Goal: Task Accomplishment & Management: Manage account settings

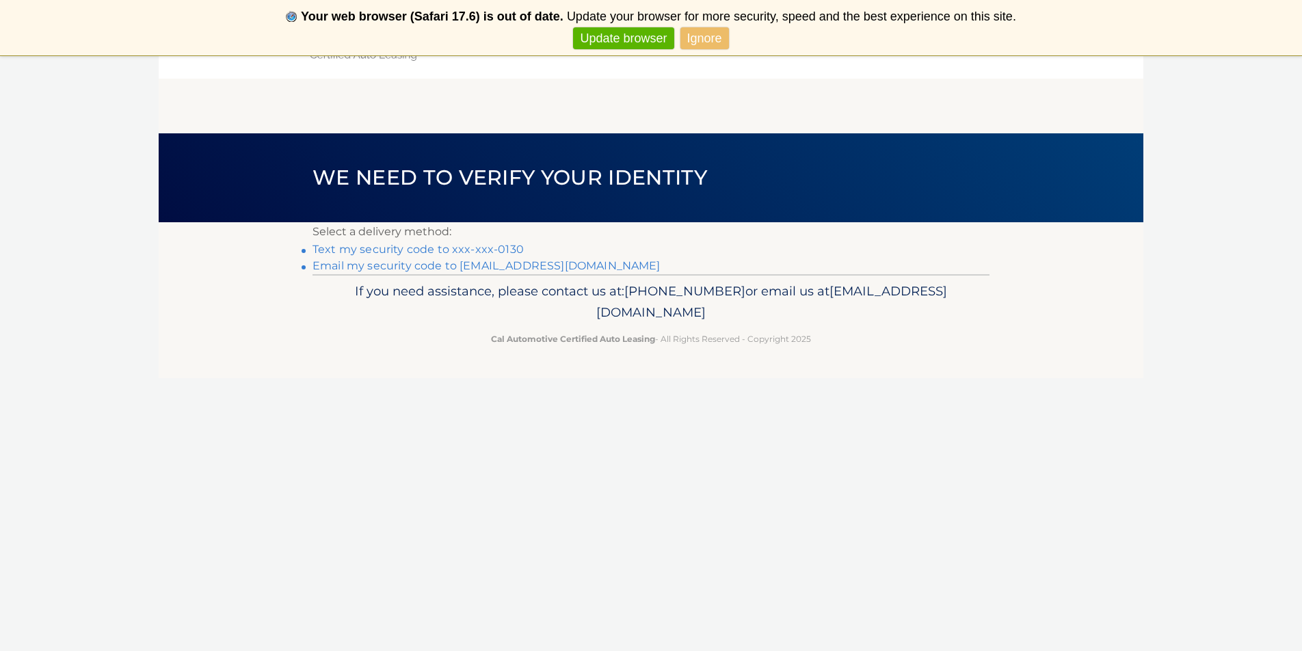
click at [360, 250] on link "Text my security code to xxx-xxx-0130" at bounding box center [418, 249] width 211 height 13
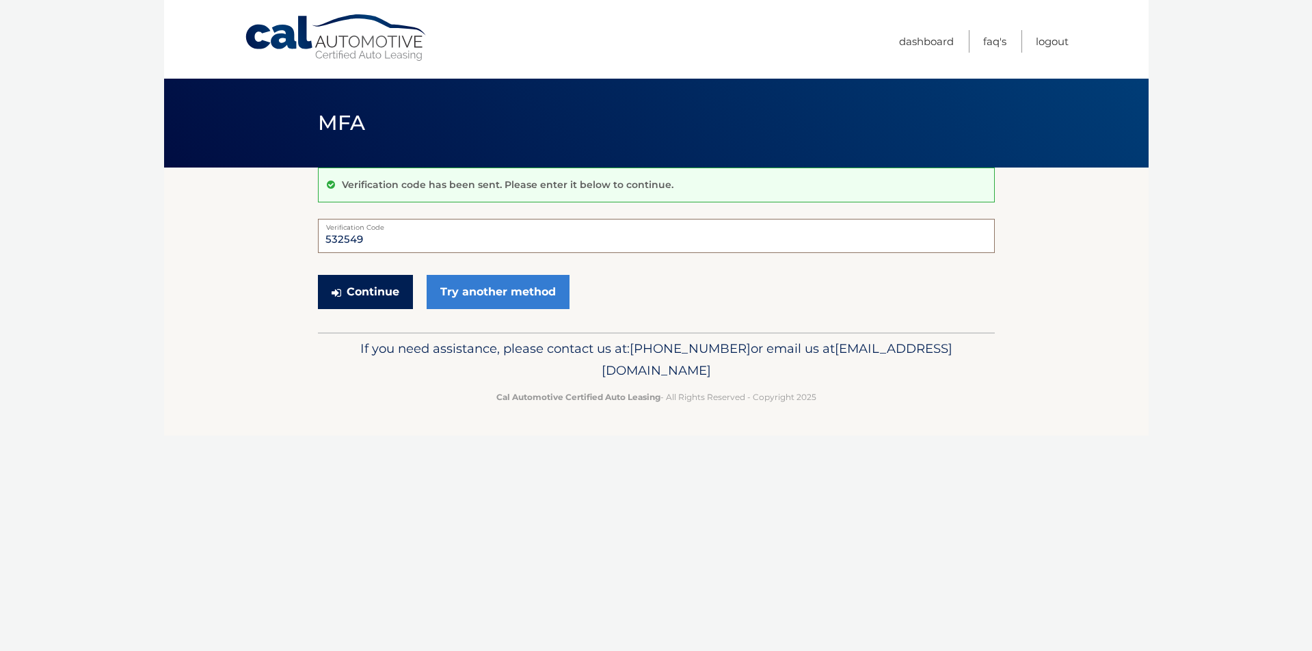
type input "532549"
click at [390, 292] on button "Continue" at bounding box center [365, 292] width 95 height 34
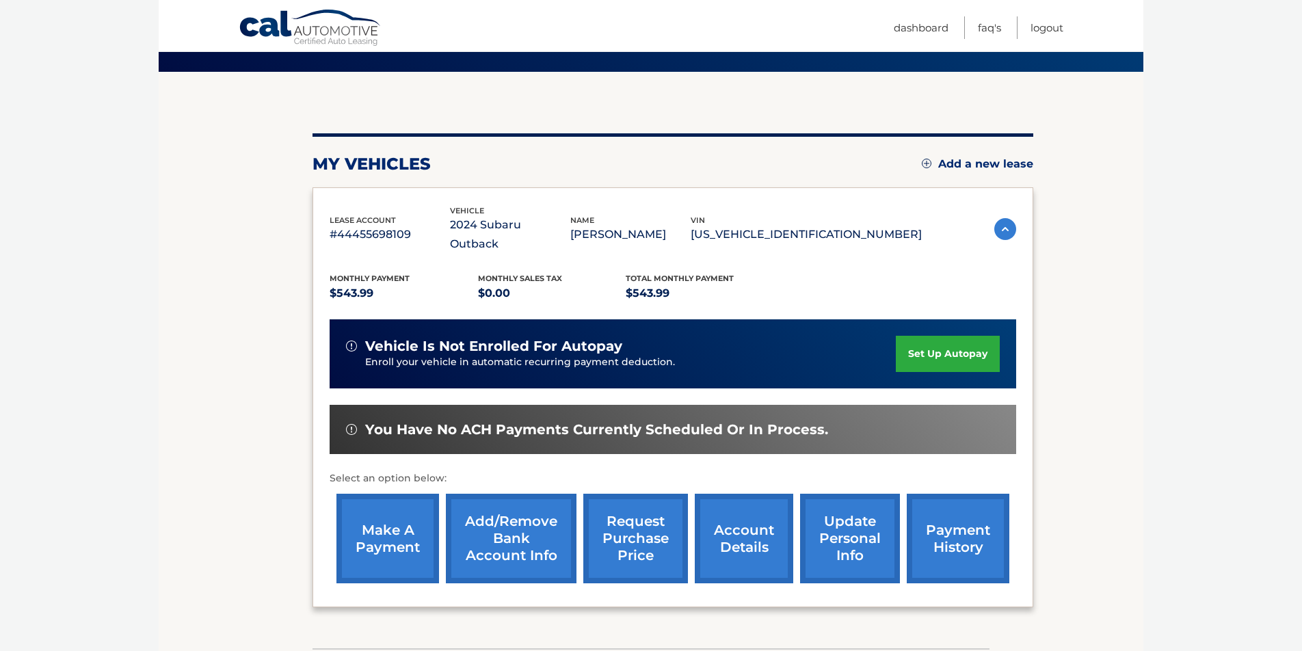
scroll to position [174, 0]
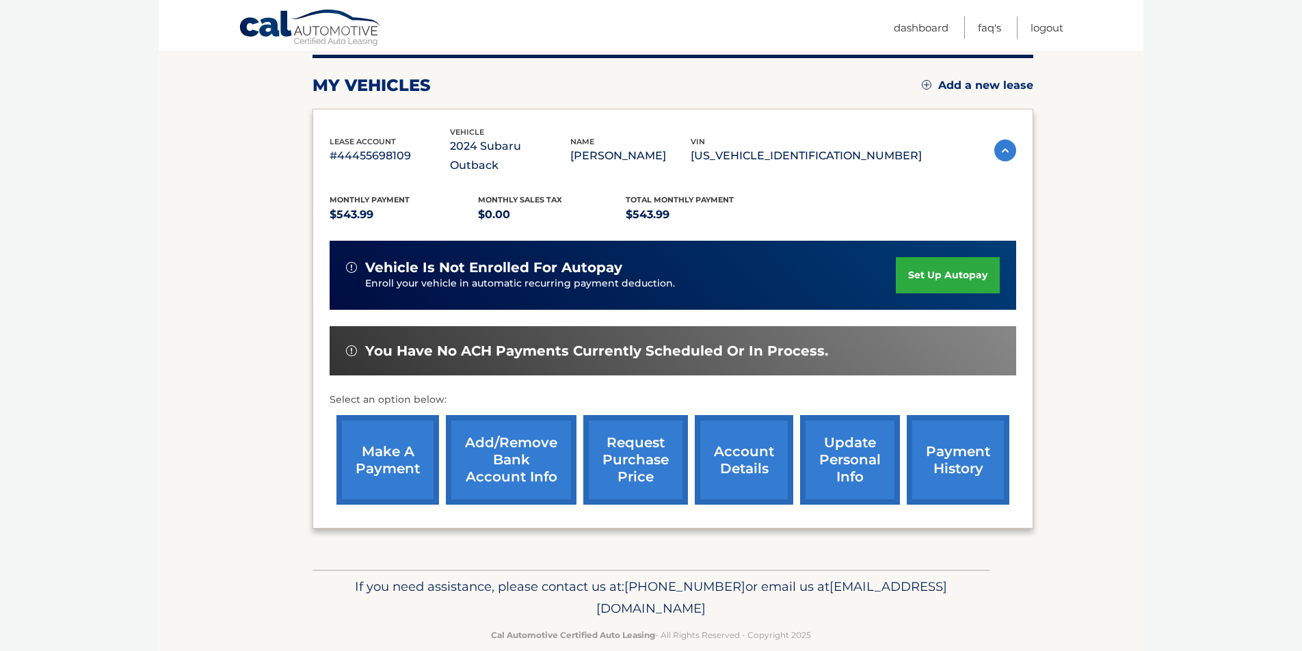
click at [396, 432] on link "make a payment" at bounding box center [387, 460] width 103 height 90
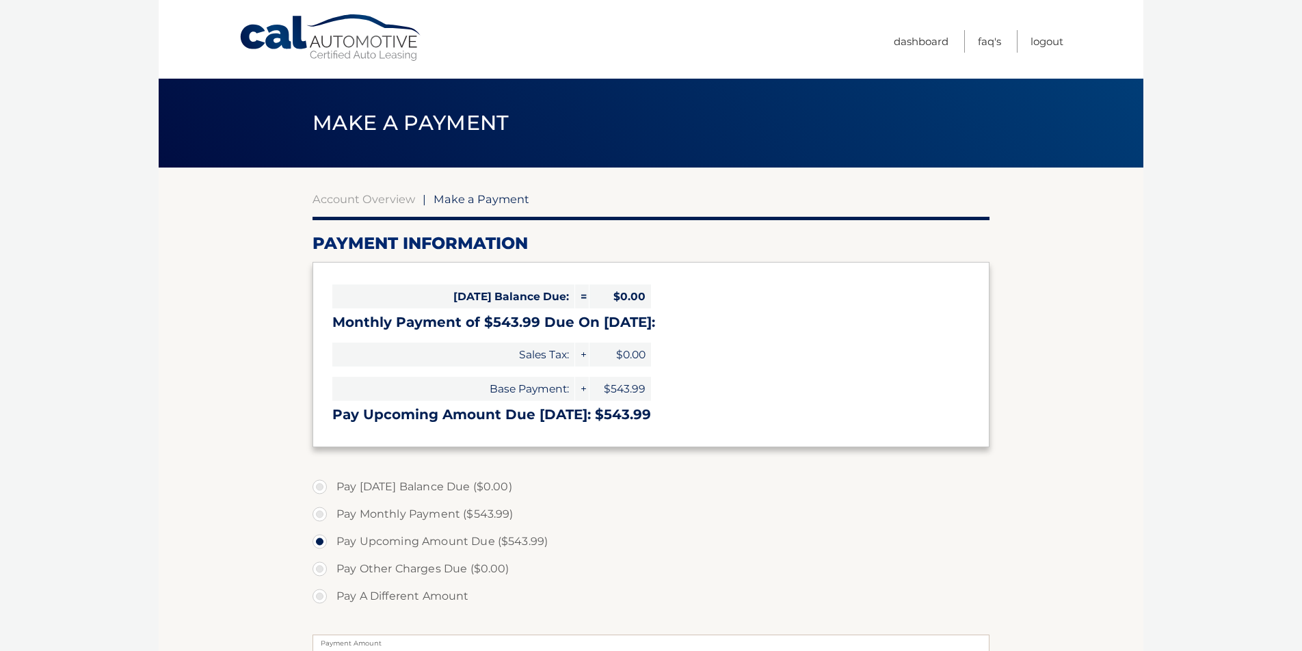
select select "ZDFhN2QzMWQtYWMzNS00MzkyLWFmYzUtNTA2OTIyYTRmZWNk"
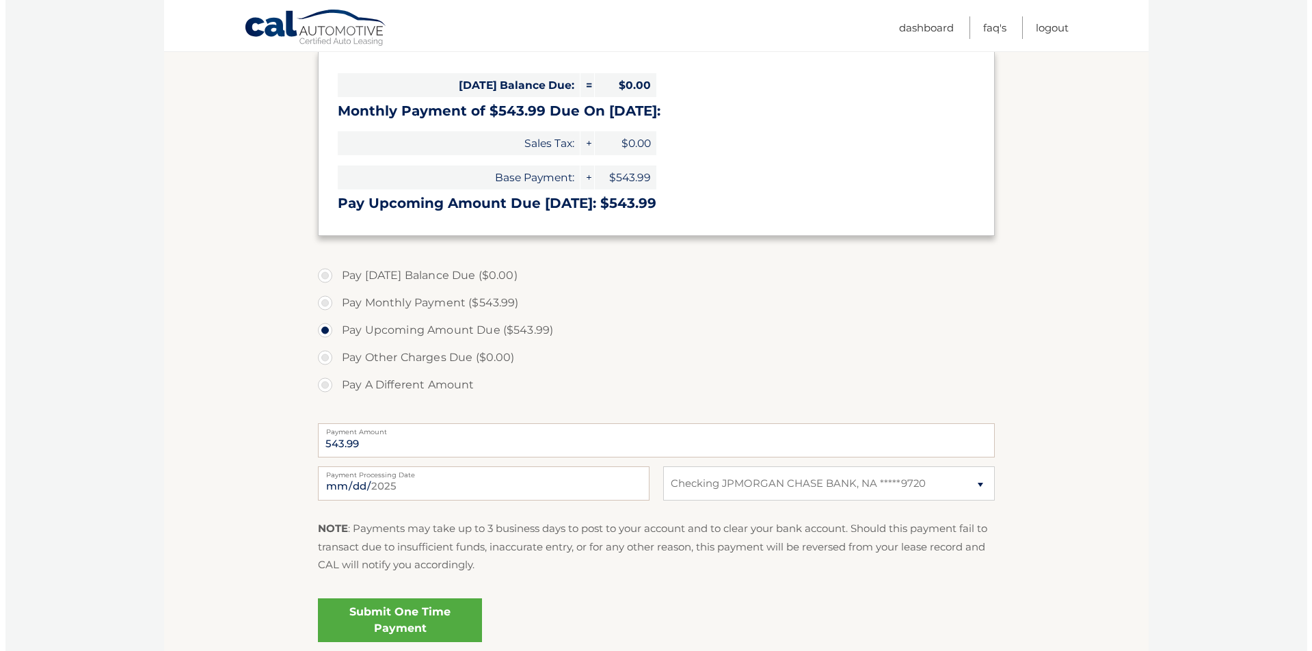
scroll to position [323, 0]
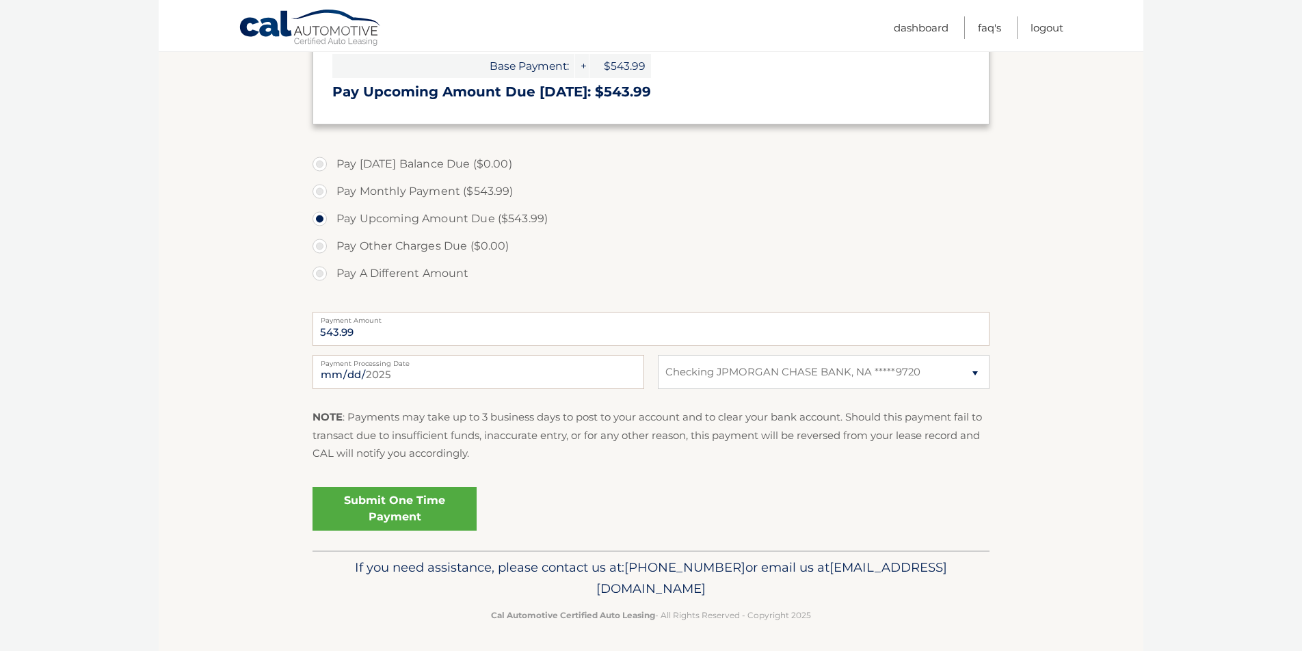
click at [420, 510] on link "Submit One Time Payment" at bounding box center [395, 509] width 164 height 44
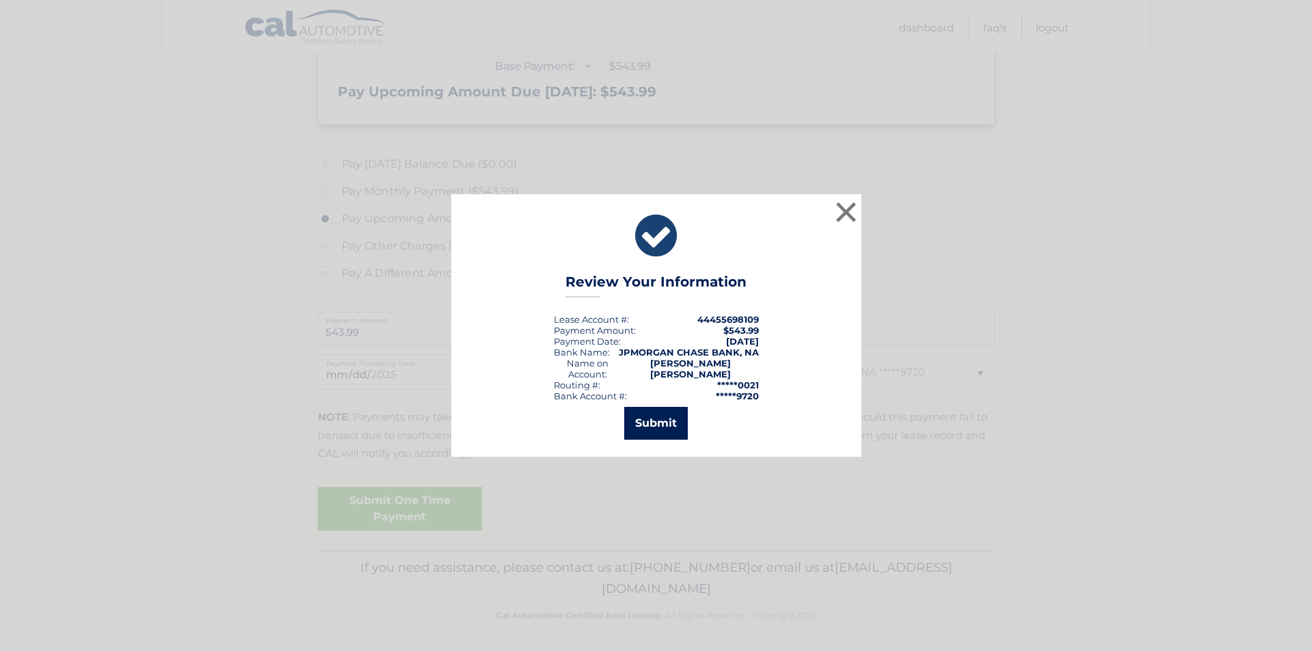
click at [655, 413] on button "Submit" at bounding box center [656, 423] width 64 height 33
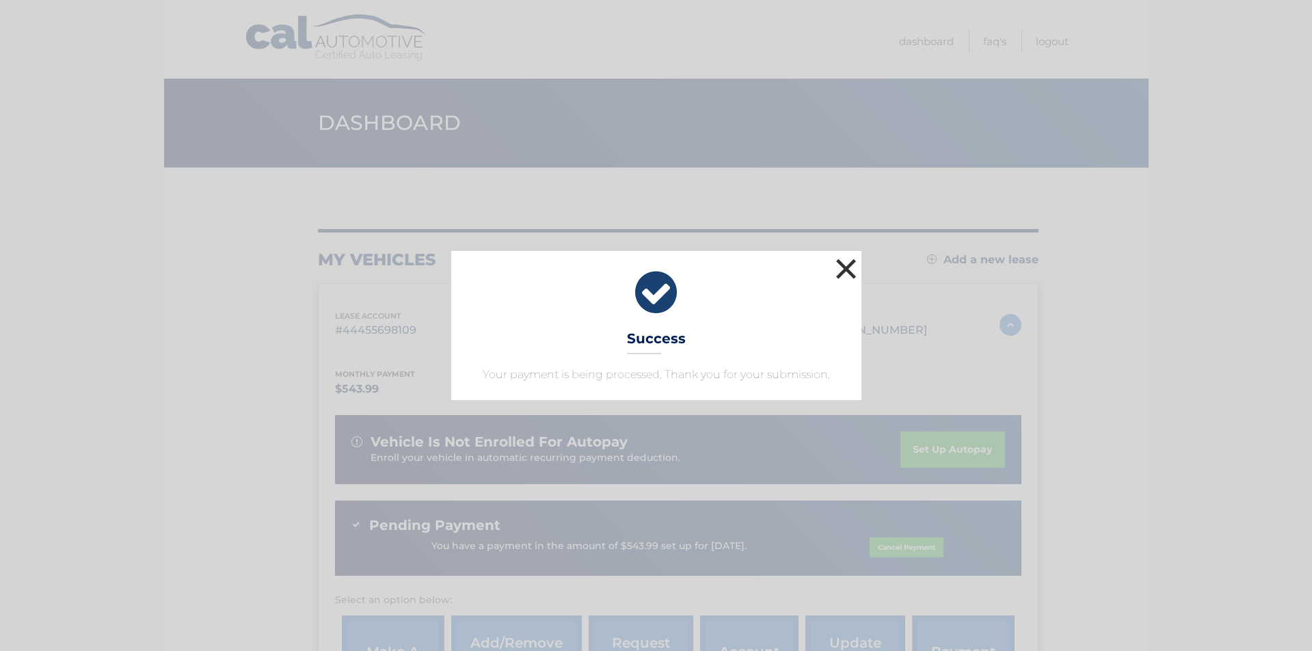
click at [854, 269] on button "×" at bounding box center [846, 268] width 27 height 27
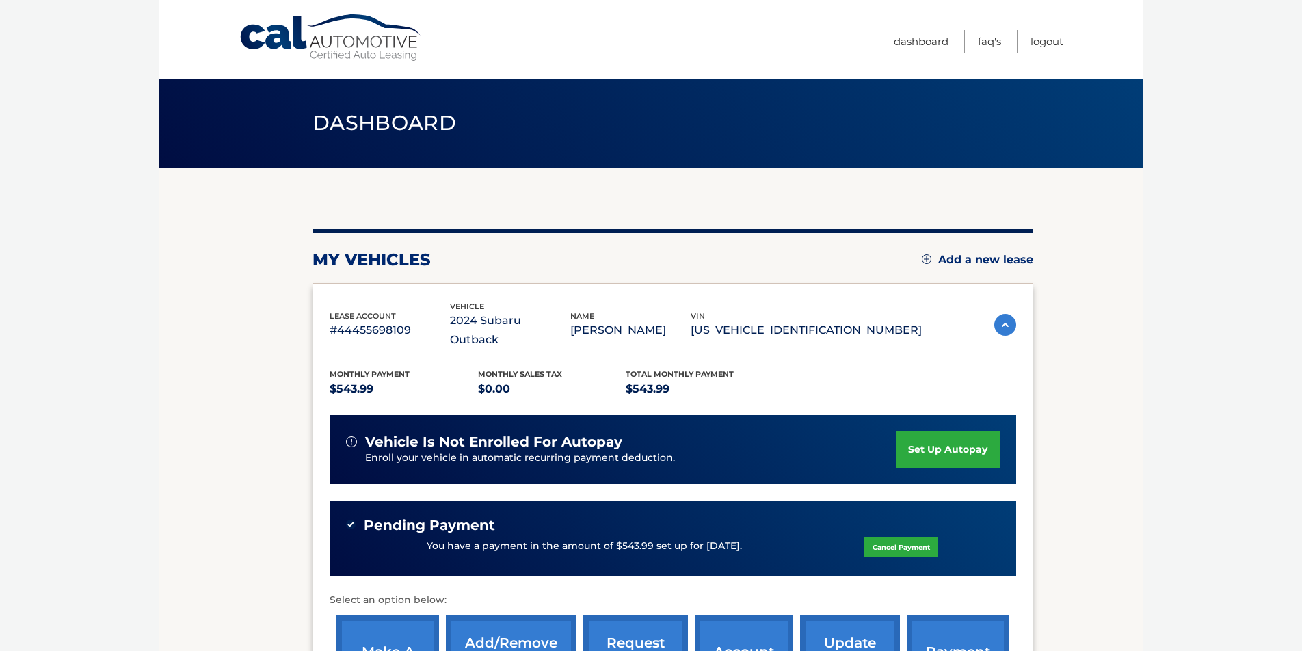
click at [1005, 314] on img at bounding box center [1005, 325] width 22 height 22
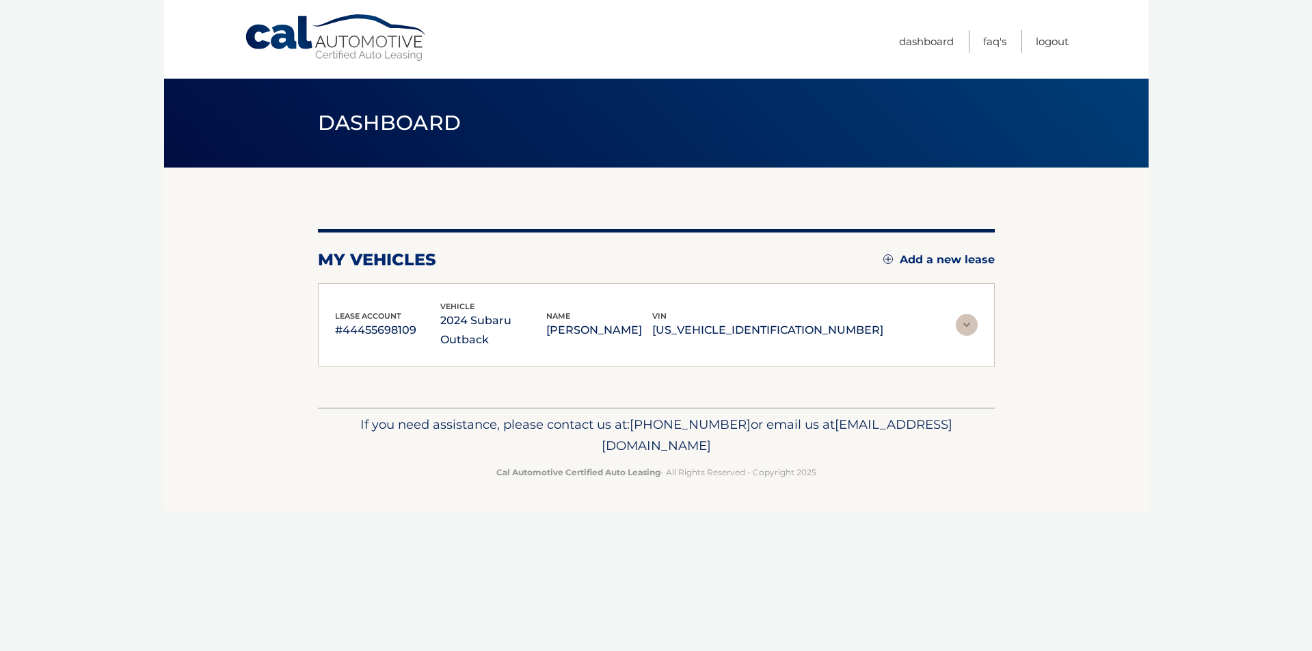
click at [969, 314] on img at bounding box center [967, 325] width 22 height 22
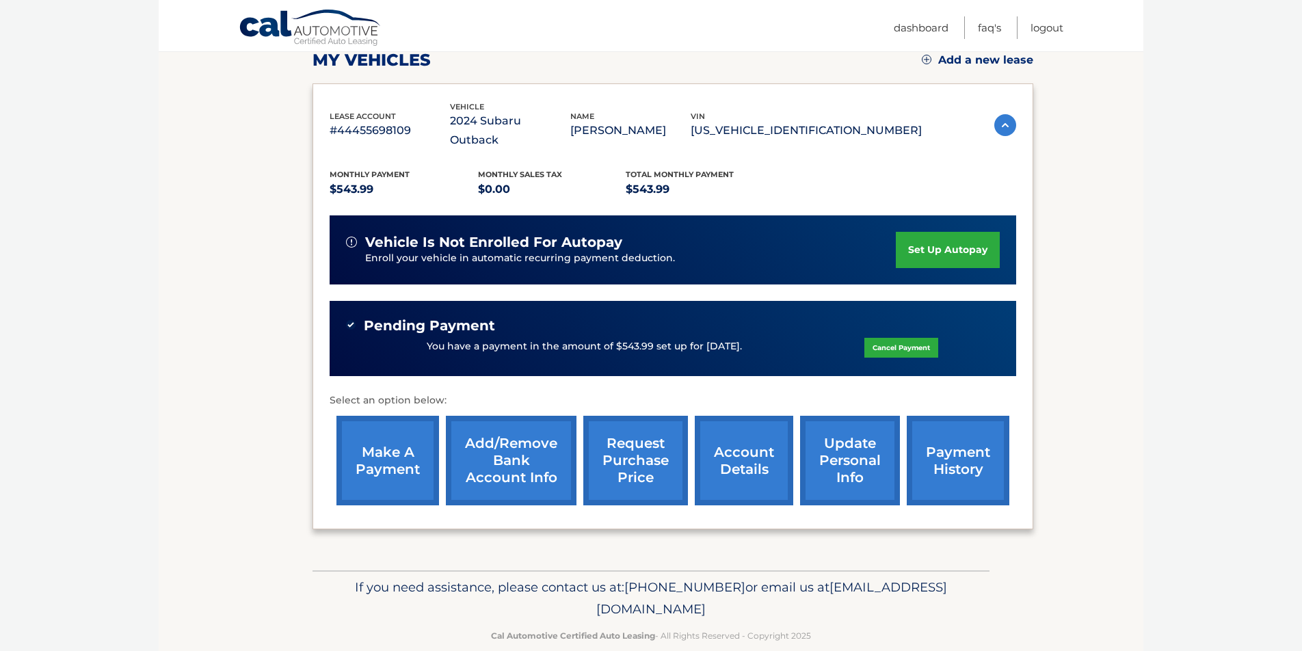
scroll to position [114, 0]
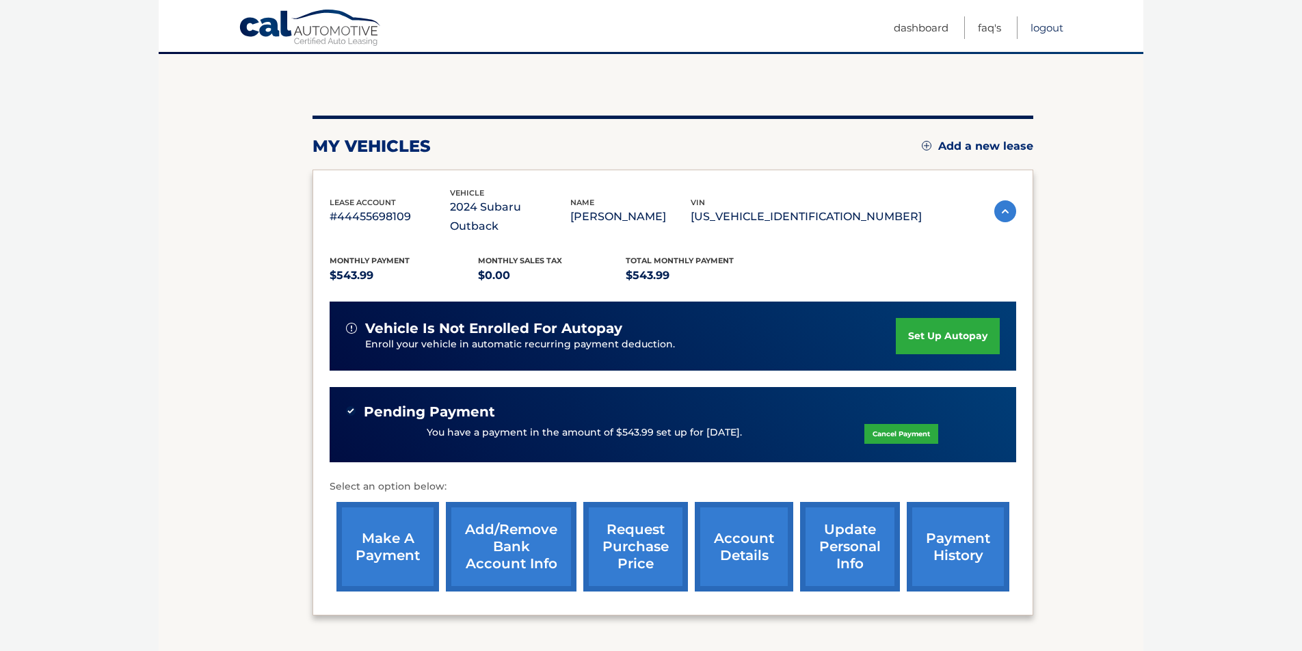
click at [1043, 27] on link "Logout" at bounding box center [1047, 27] width 33 height 23
